Goal: Check status: Verify the current state of an ongoing process or item

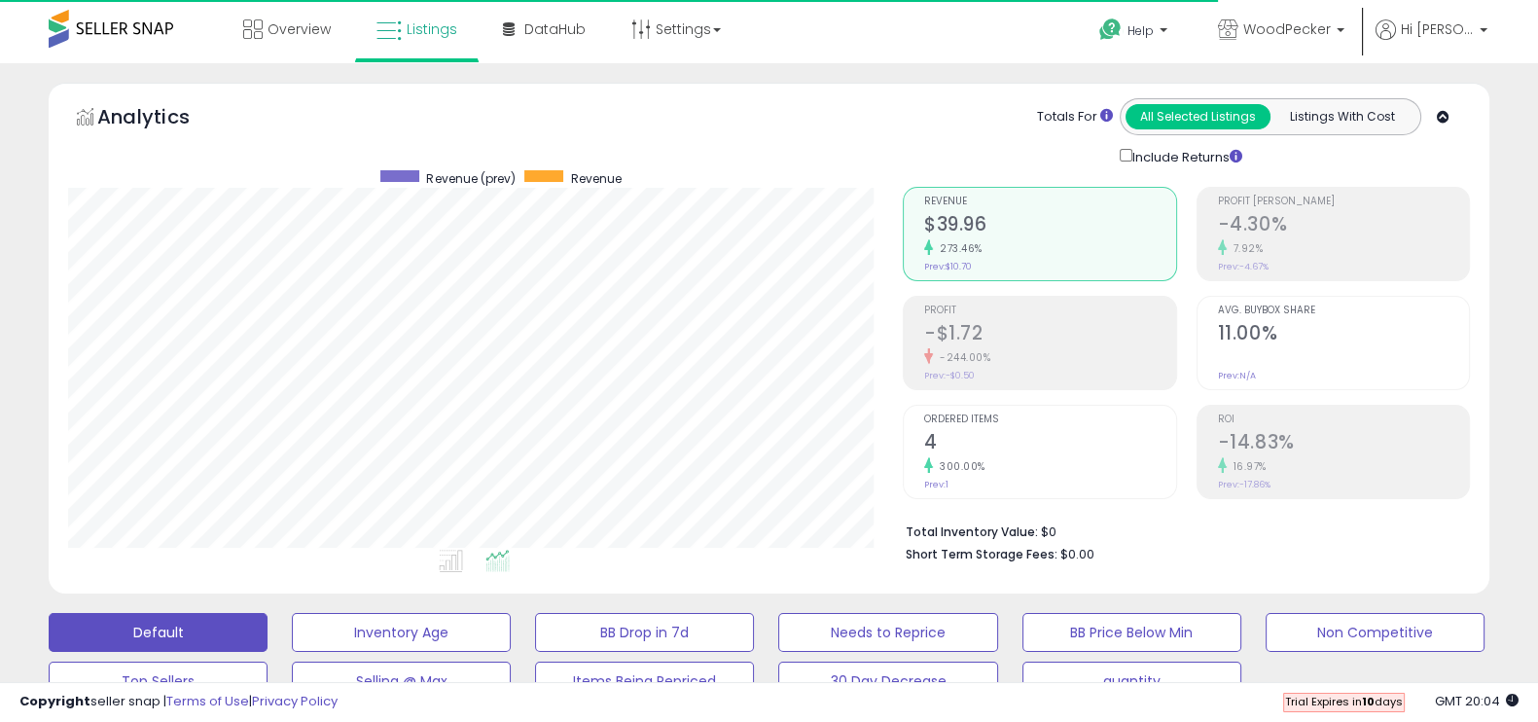
scroll to position [0, 59]
click at [96, 38] on span at bounding box center [111, 29] width 125 height 38
click at [122, 26] on span at bounding box center [111, 29] width 125 height 38
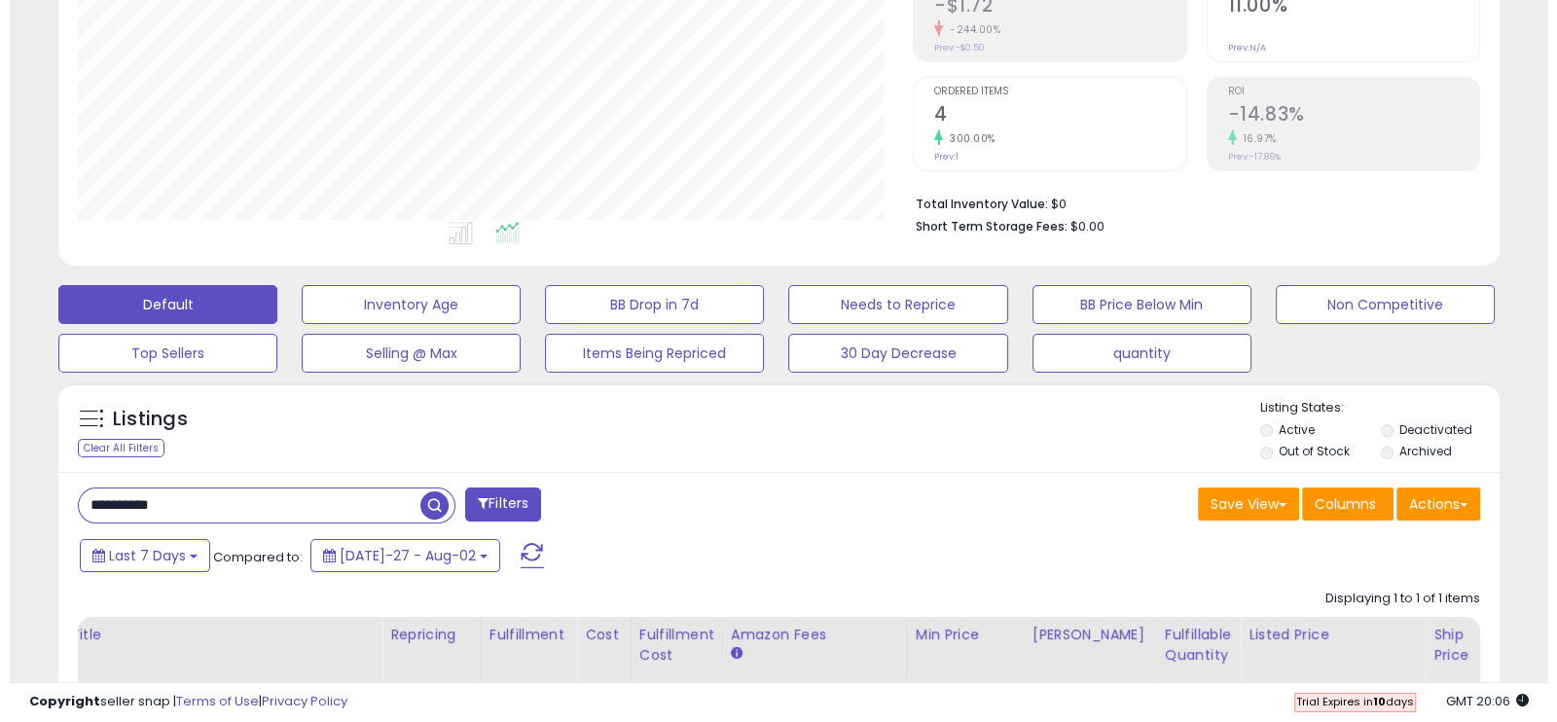
scroll to position [0, 0]
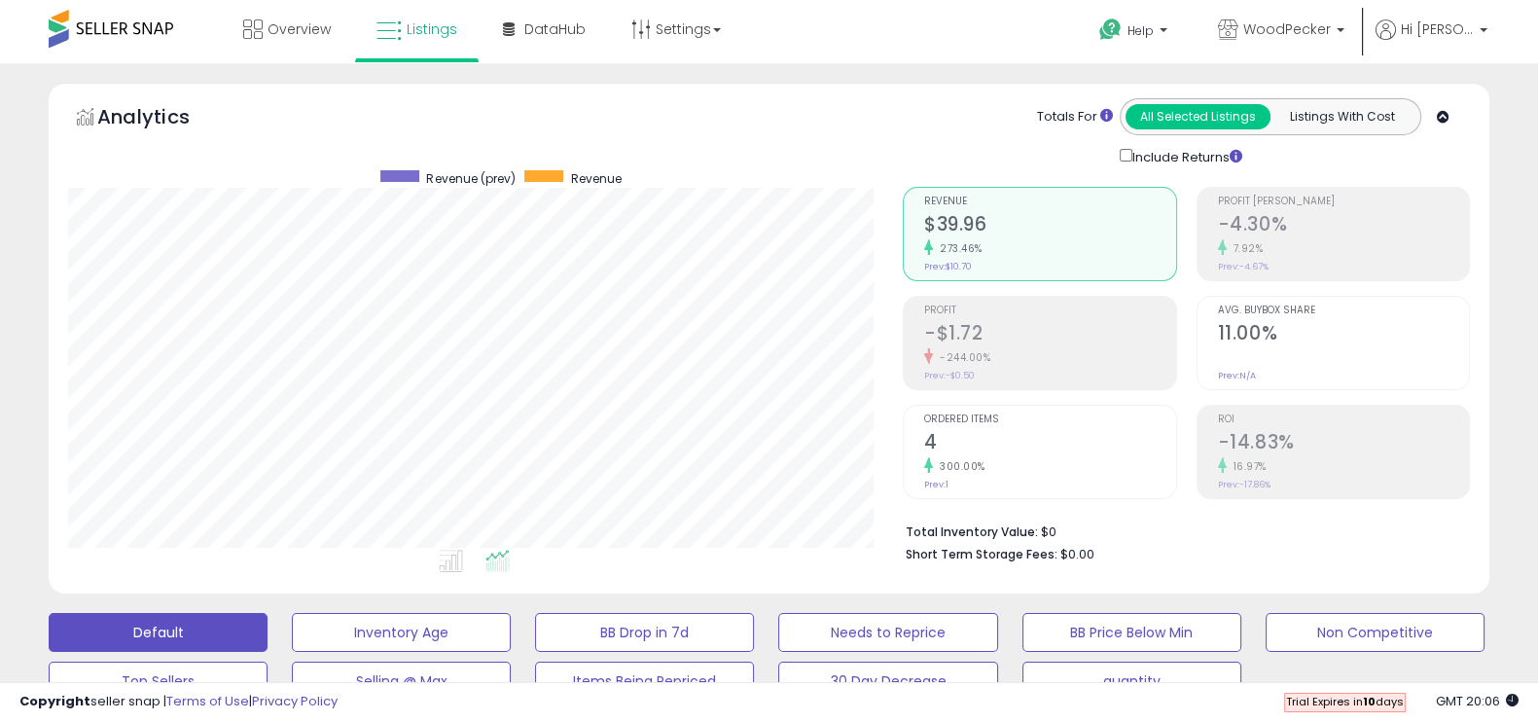
click at [1289, 213] on h2 "-4.30%" at bounding box center [1343, 226] width 251 height 26
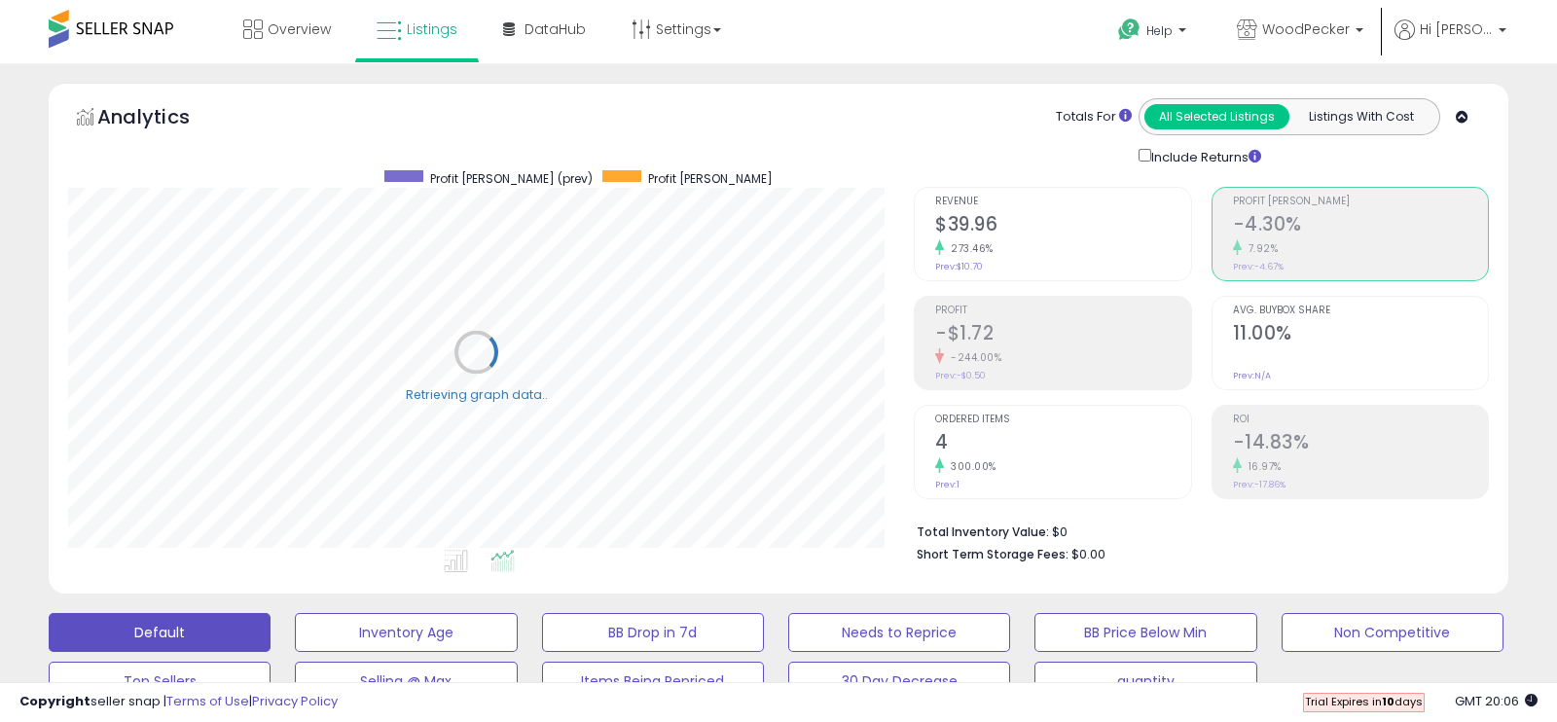
scroll to position [972483, 972047]
click at [1021, 362] on div "-244.00%" at bounding box center [1049, 357] width 251 height 18
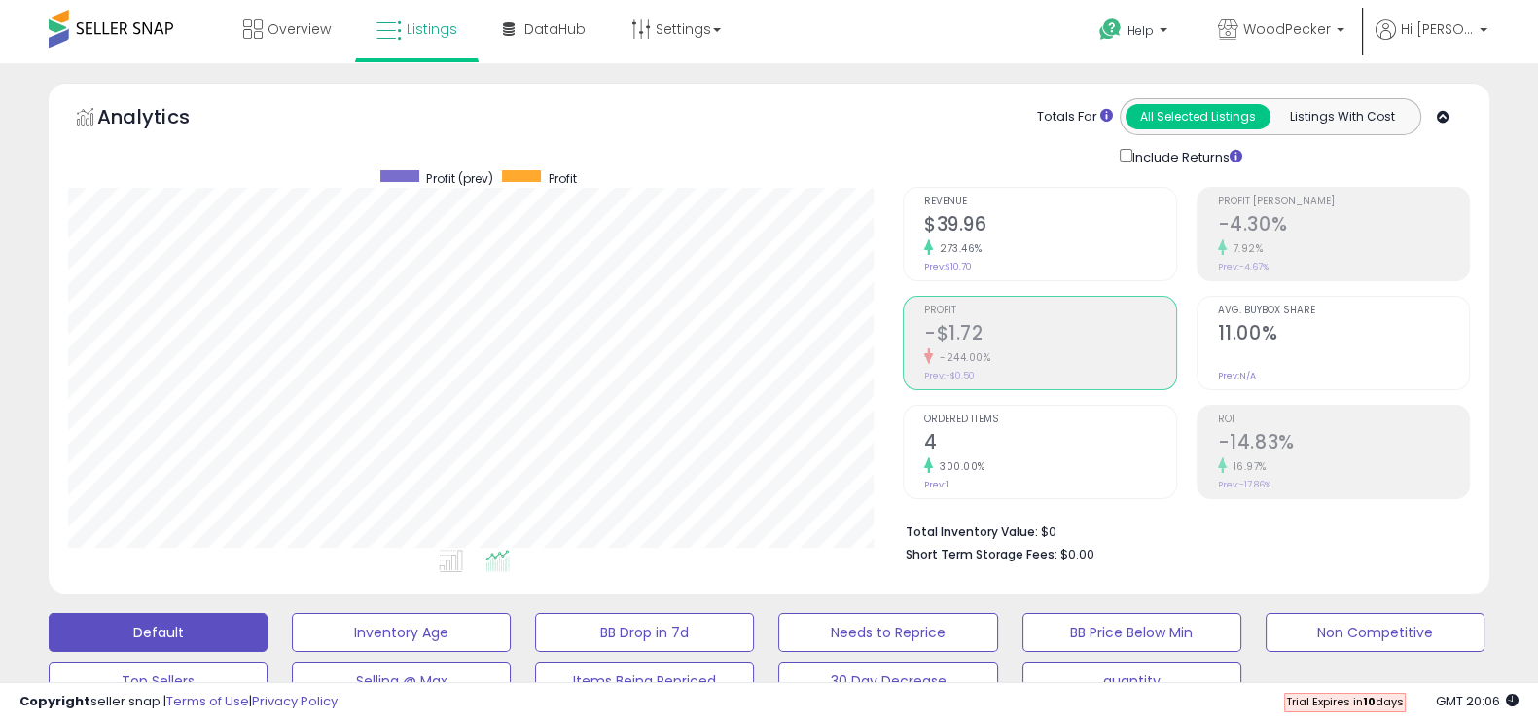
click at [1259, 332] on h2 "11.00%" at bounding box center [1343, 335] width 251 height 26
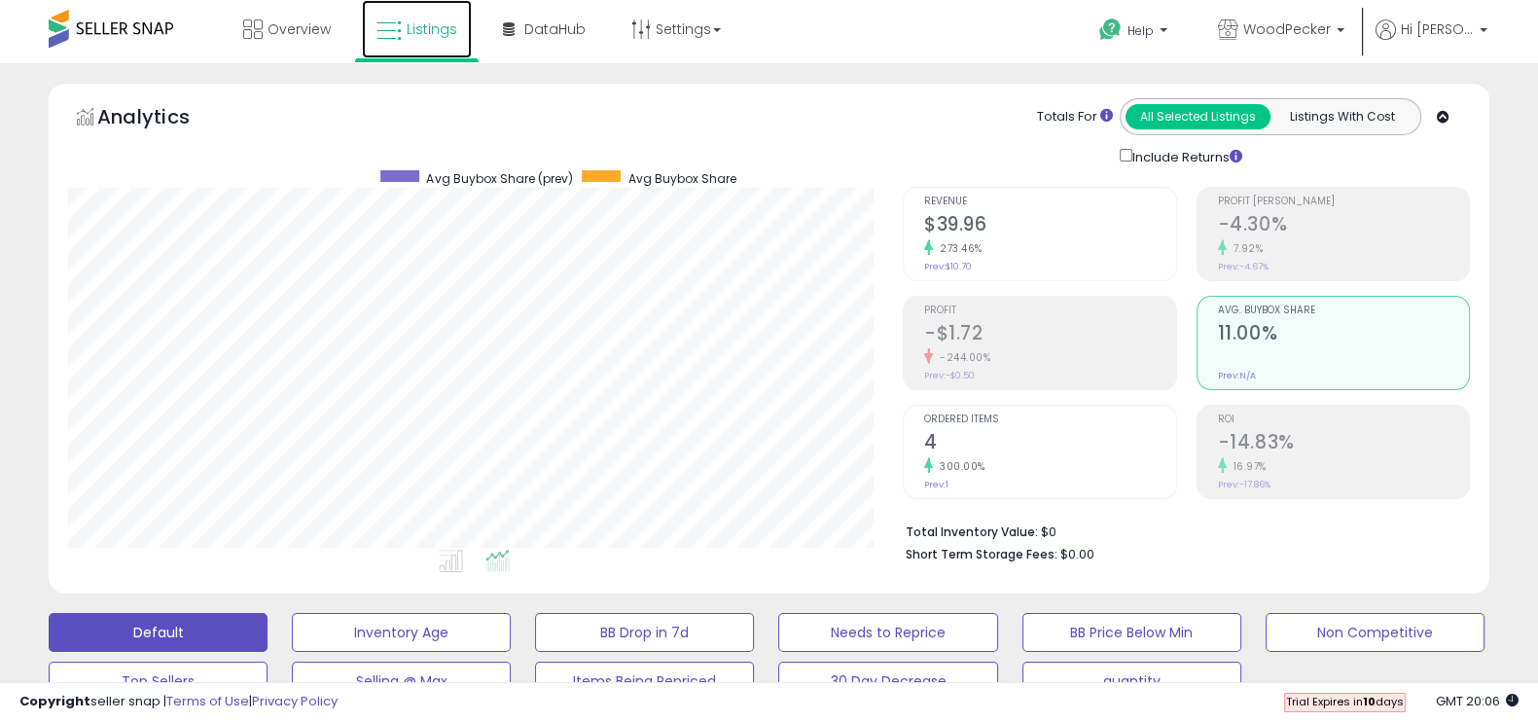
click at [400, 28] on icon at bounding box center [389, 30] width 25 height 25
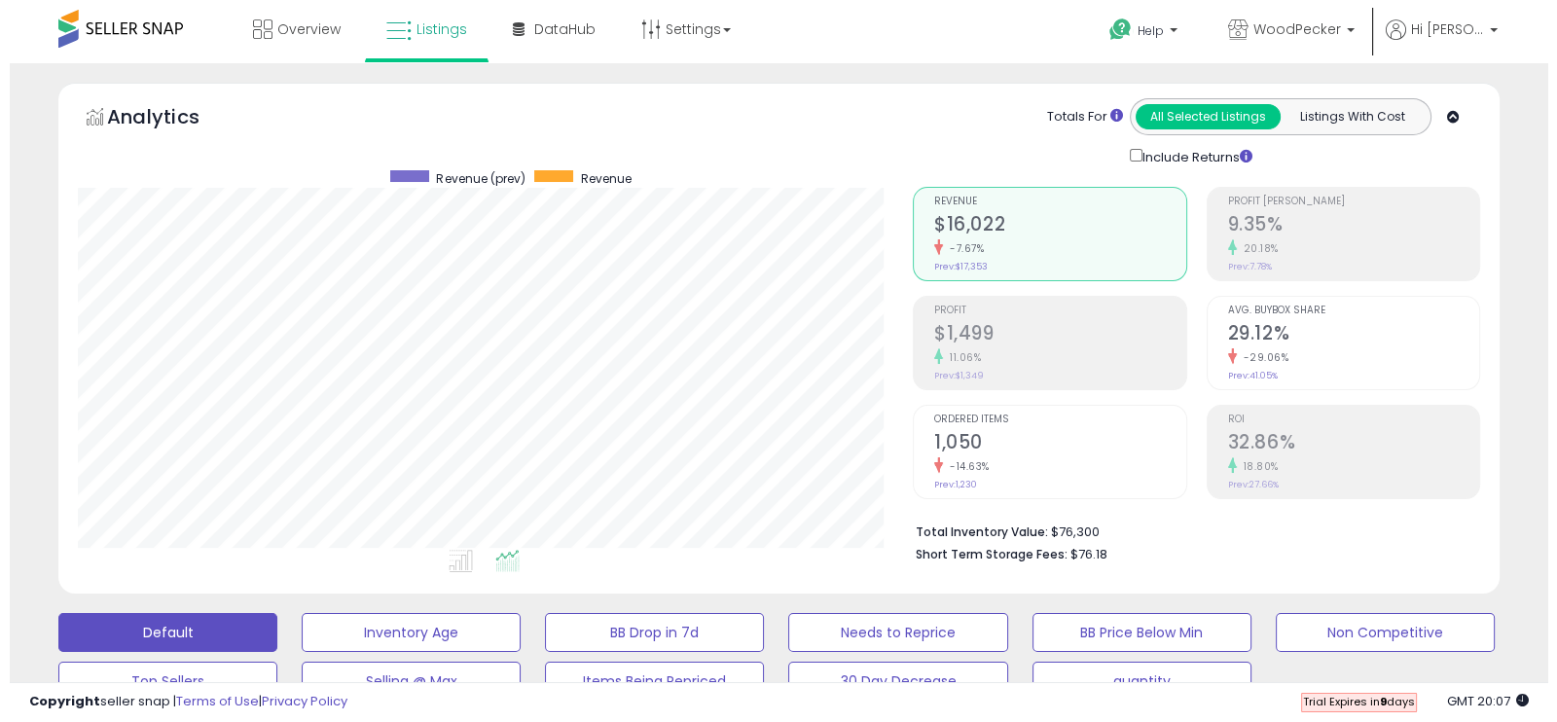
scroll to position [398, 834]
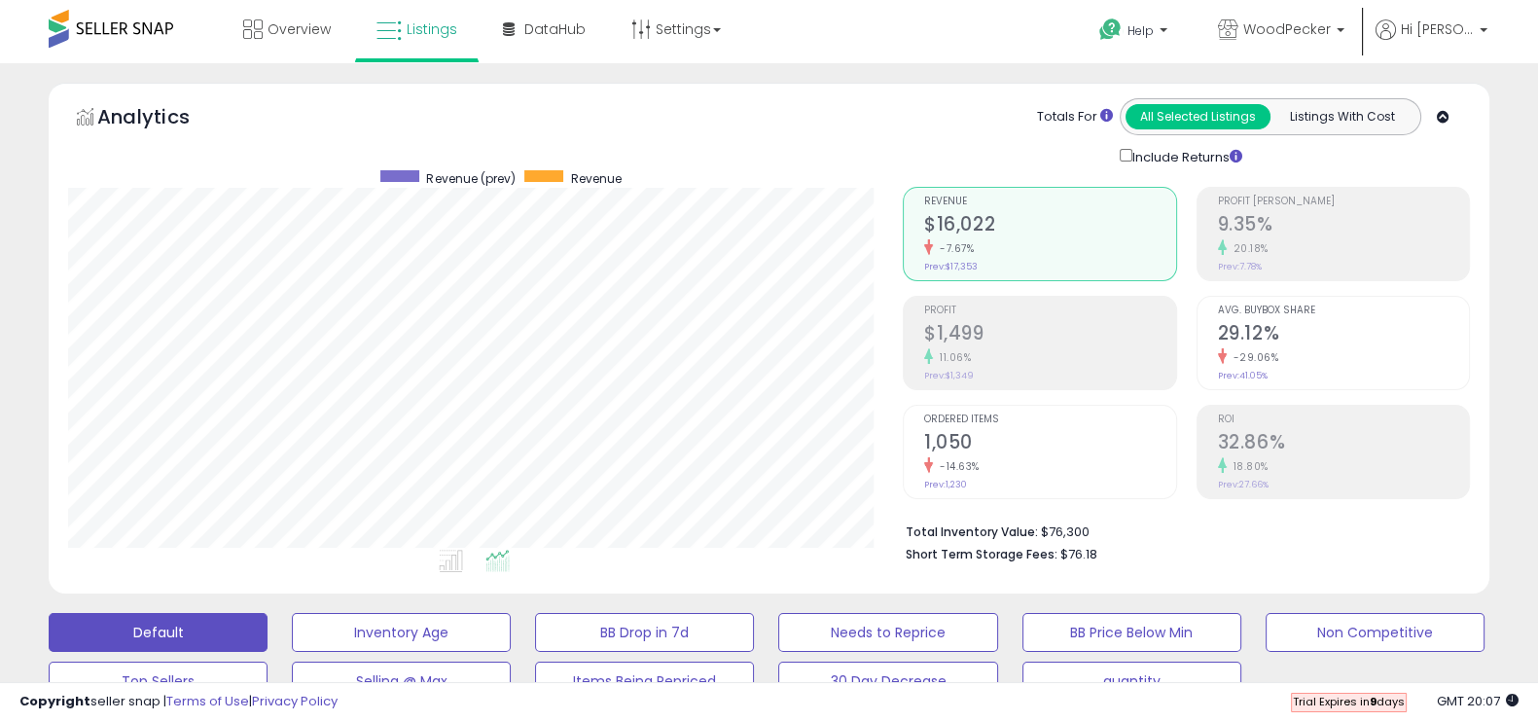
click at [1031, 351] on div "11.06%" at bounding box center [1049, 357] width 251 height 18
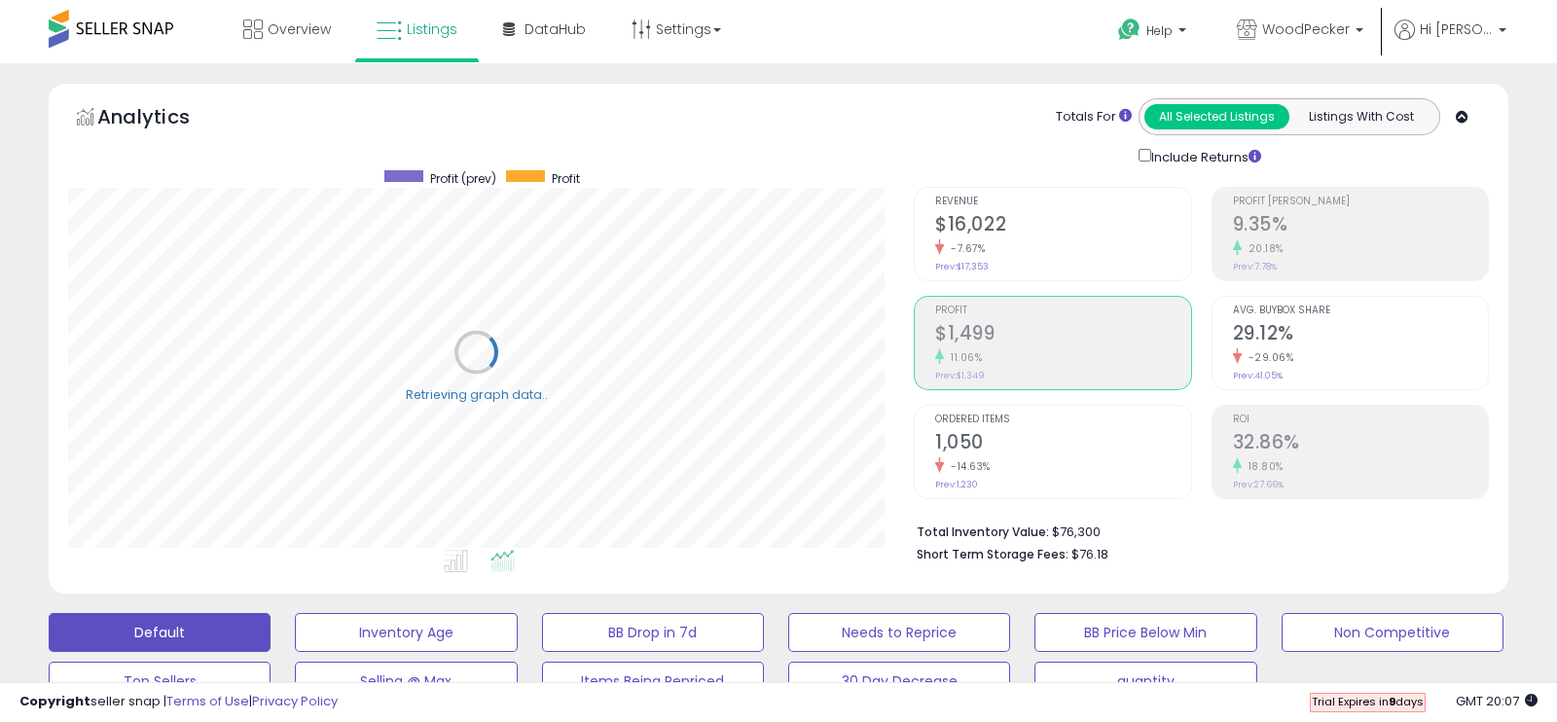
scroll to position [972483, 972047]
click at [988, 462] on div "-14.63%" at bounding box center [1049, 466] width 251 height 18
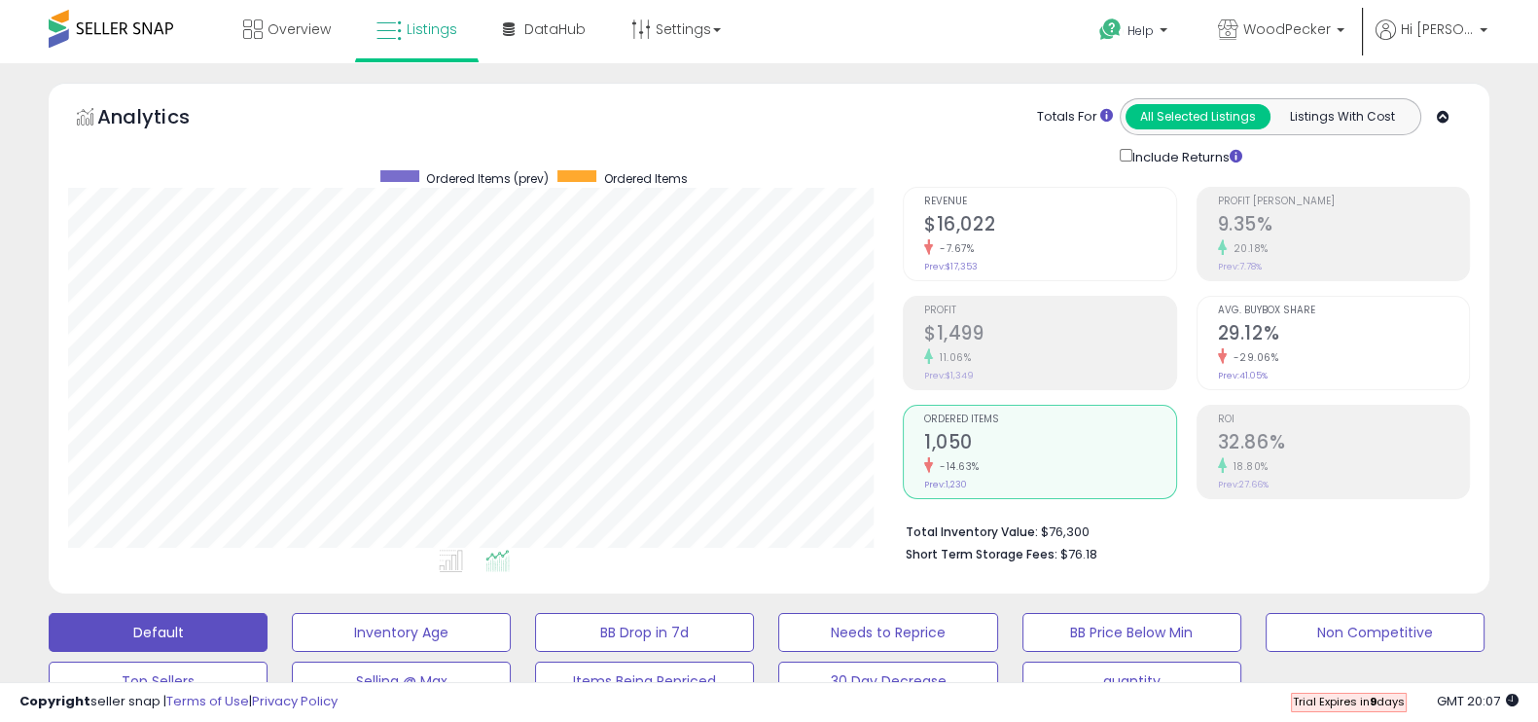
click at [1270, 234] on h2 "9.35%" at bounding box center [1343, 226] width 251 height 26
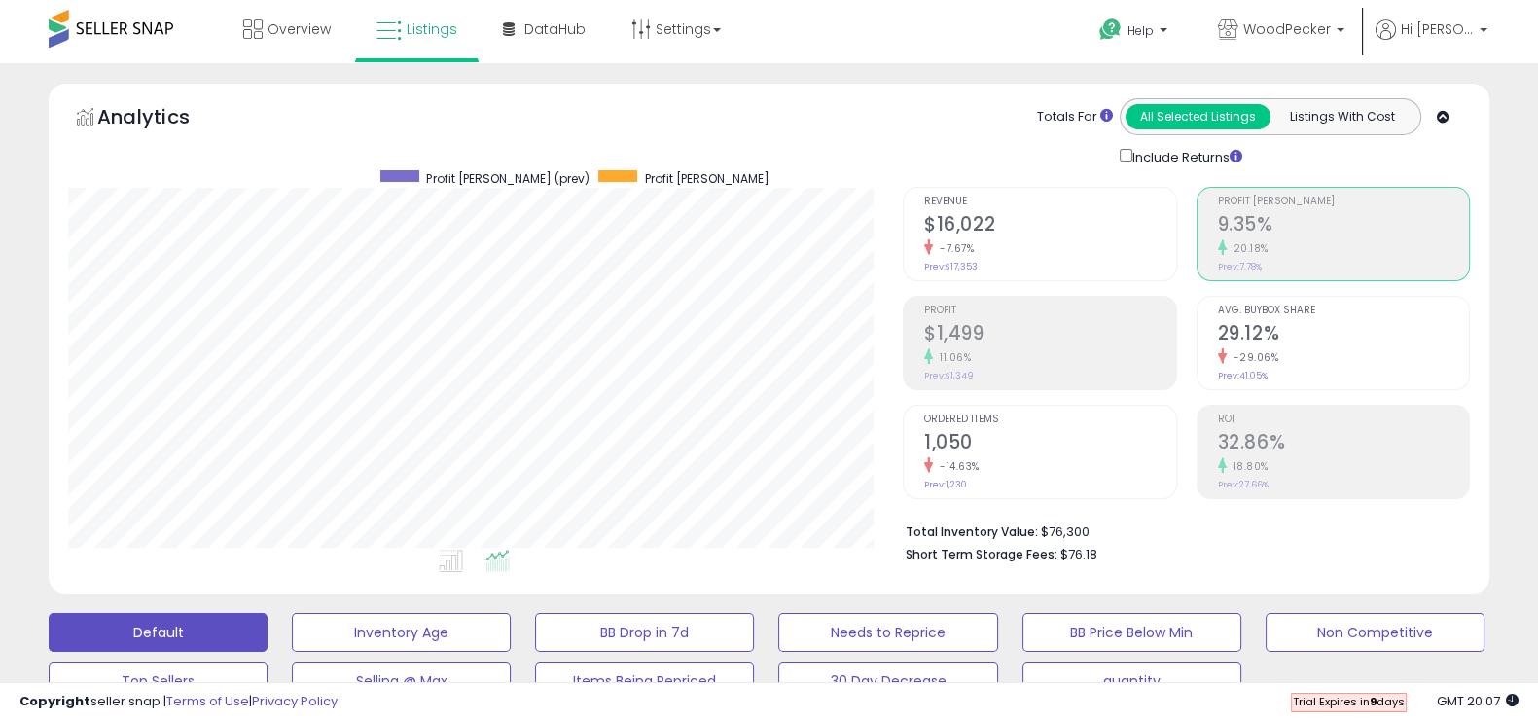
click at [1383, 333] on h2 "29.12%" at bounding box center [1343, 335] width 251 height 26
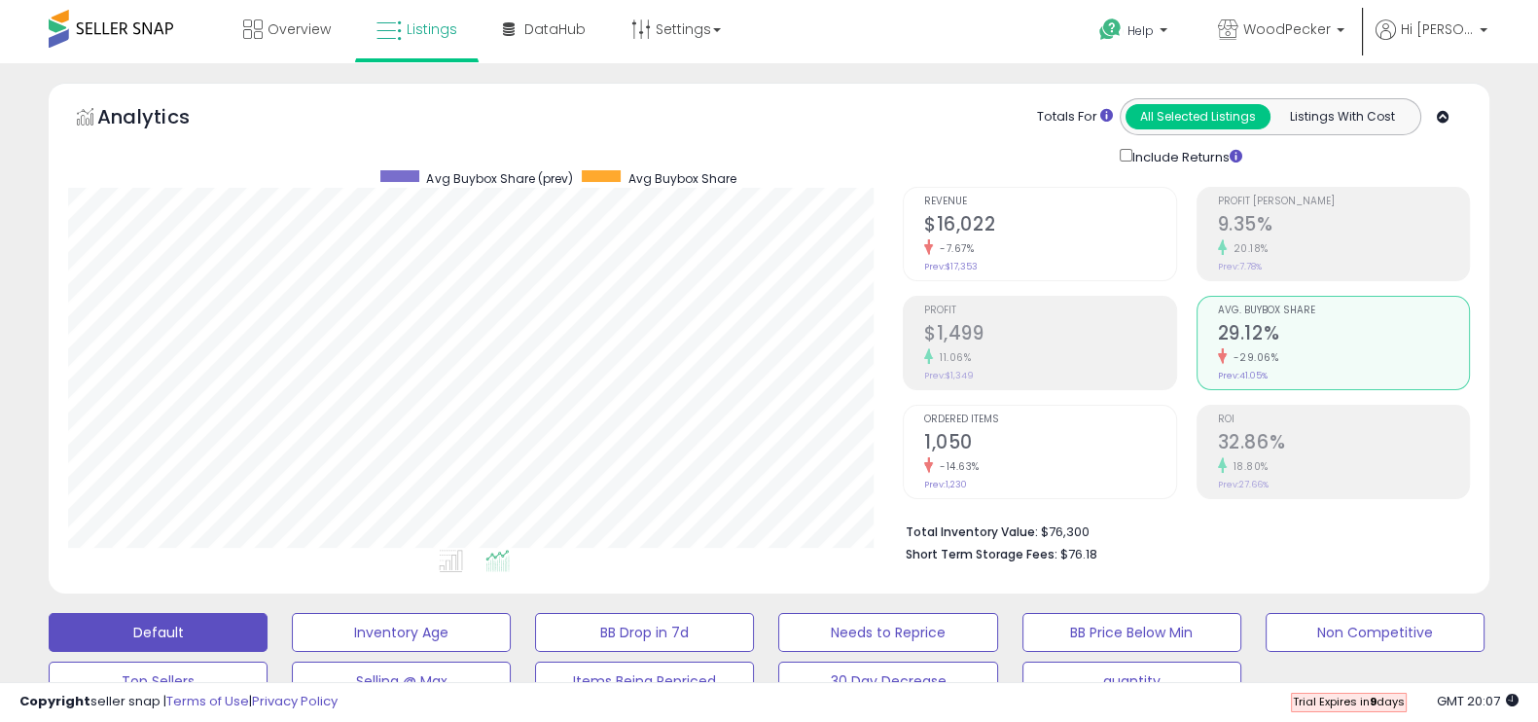
click at [1252, 431] on h2 "32.86%" at bounding box center [1343, 444] width 251 height 26
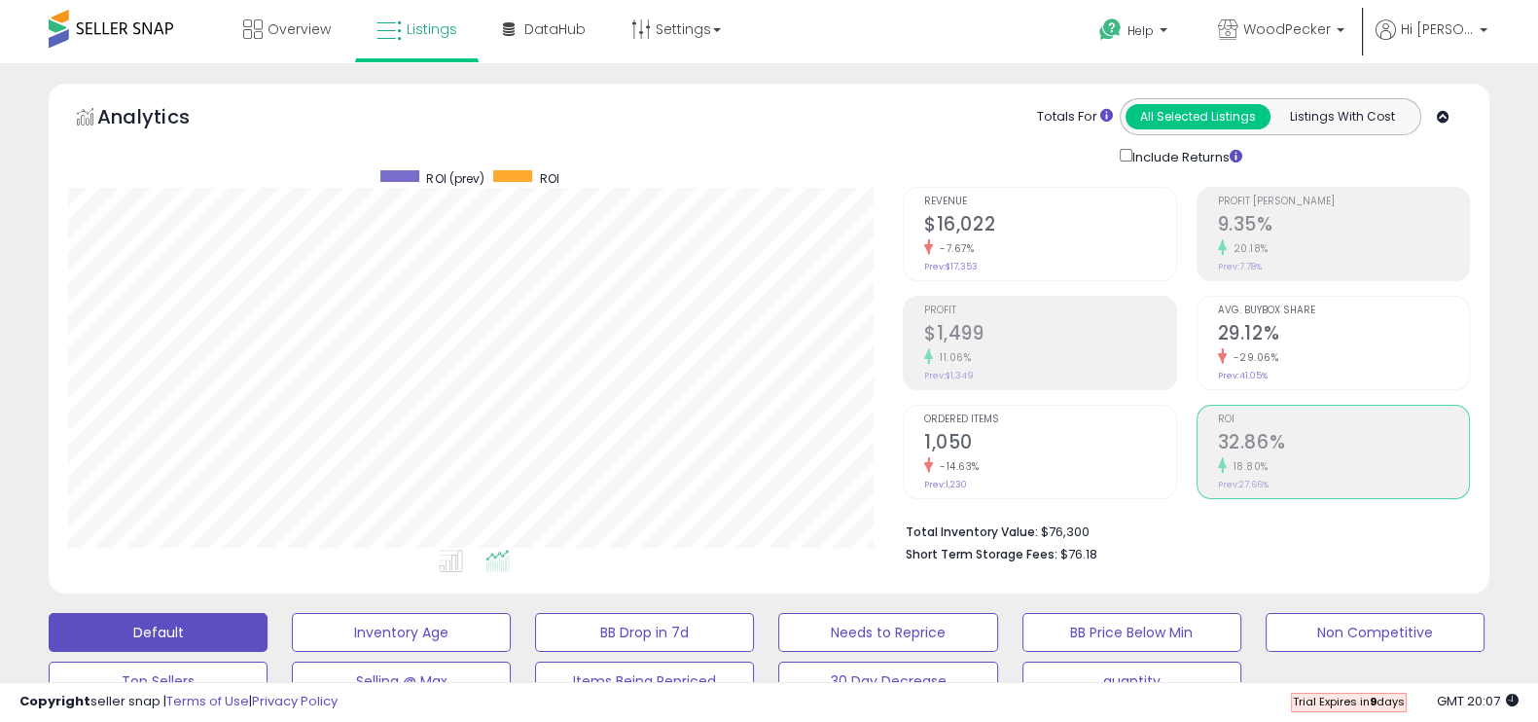
scroll to position [210, 0]
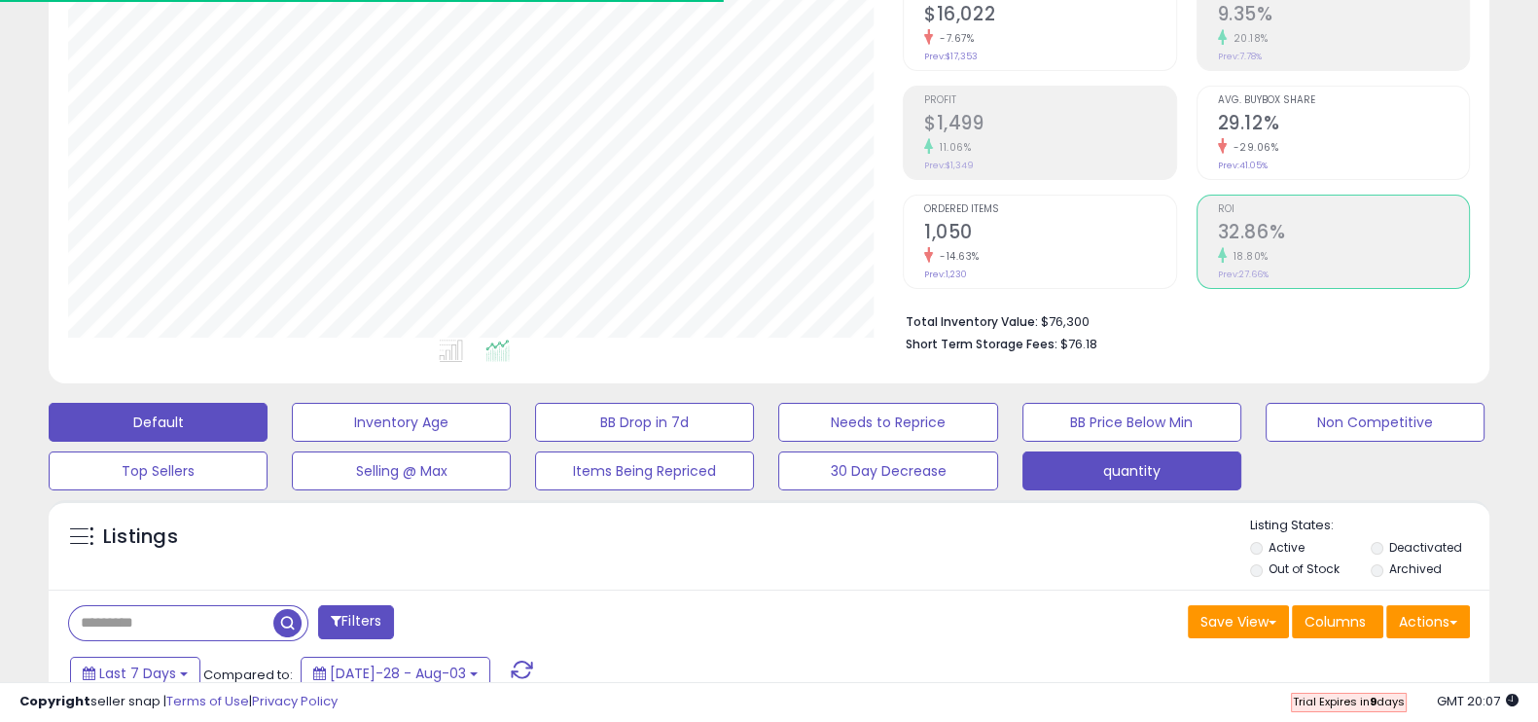
click at [511, 442] on button "quantity" at bounding box center [401, 422] width 219 height 39
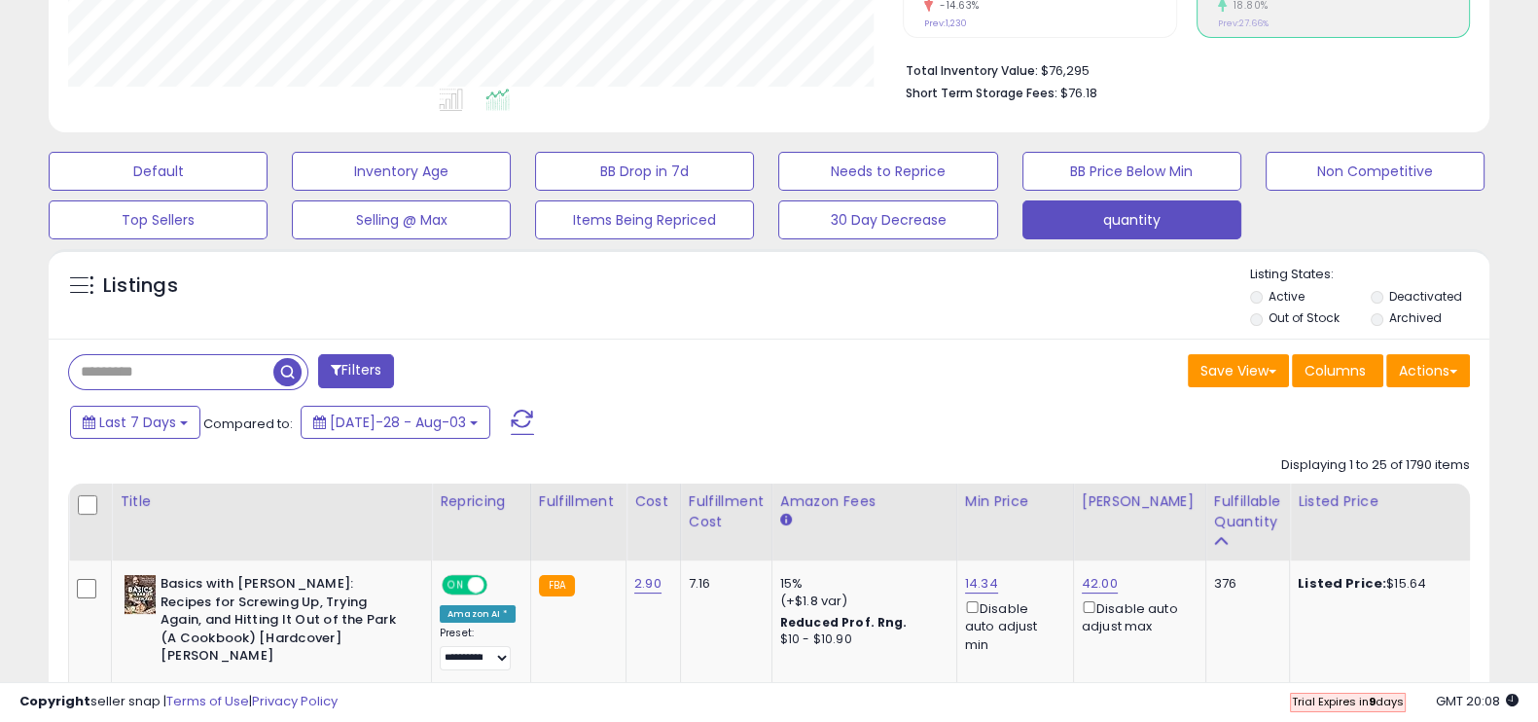
scroll to position [0, 0]
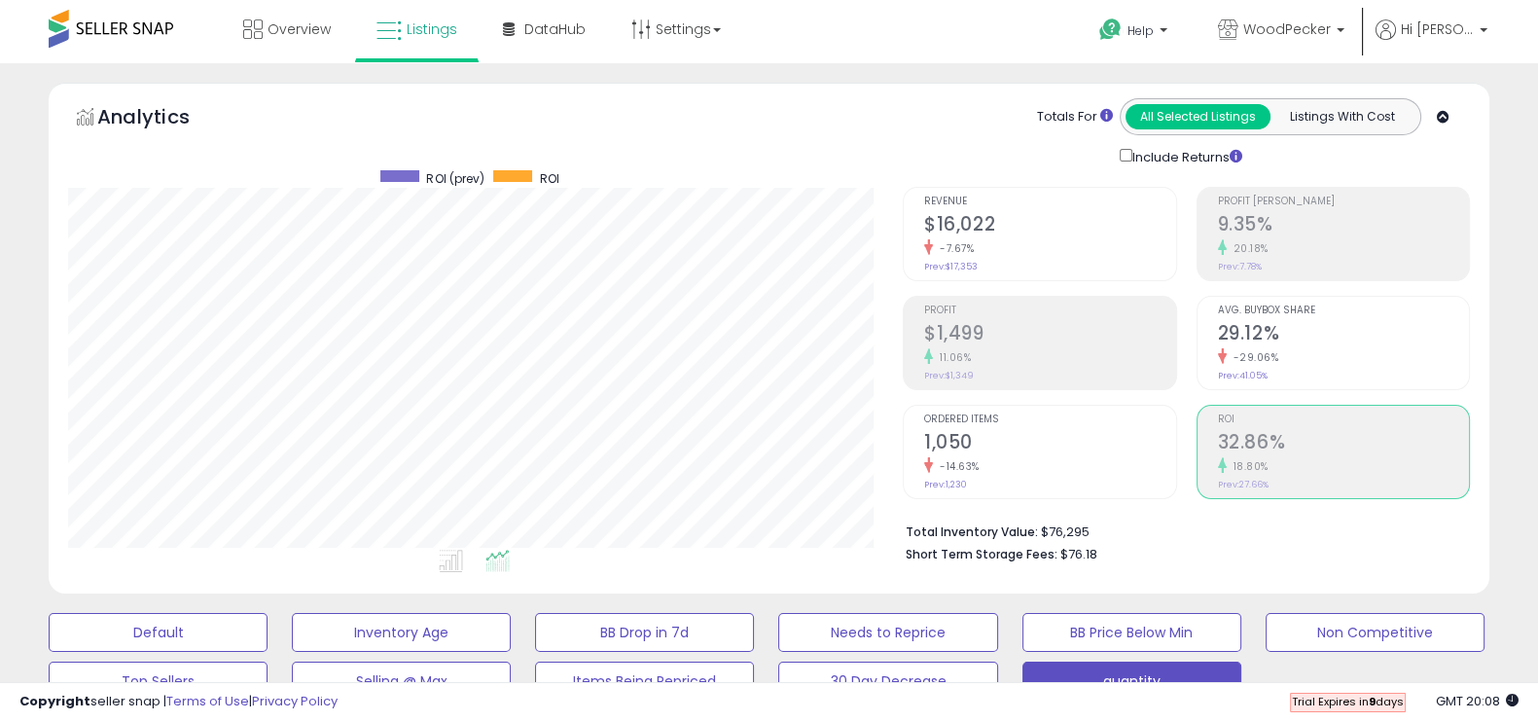
click at [86, 26] on span at bounding box center [111, 29] width 125 height 38
click at [288, 28] on span "Overview" at bounding box center [299, 28] width 63 height 19
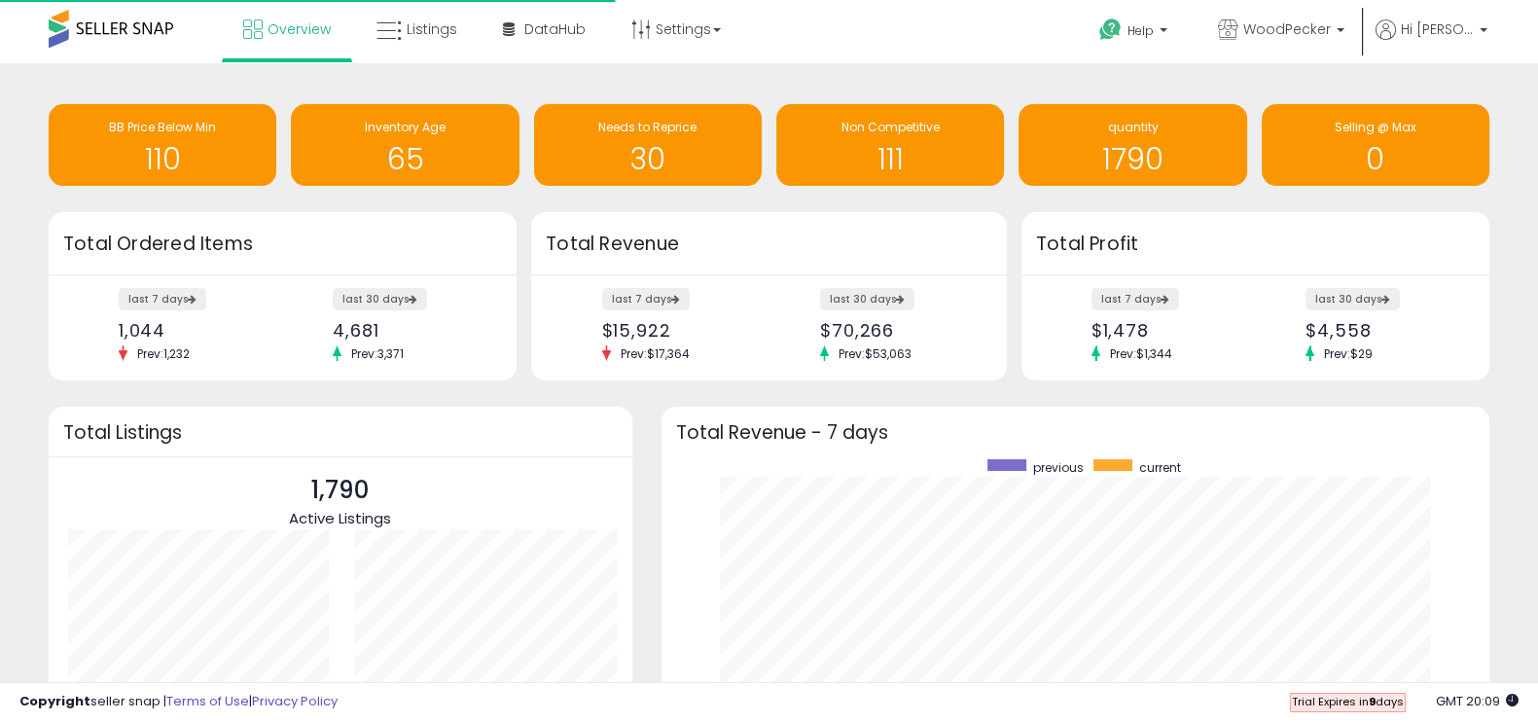
scroll to position [269, 788]
